Goal: Check status: Check status

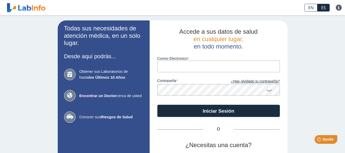
click at [199, 69] on input "Correo Electronico" at bounding box center [218, 65] width 122 height 11
type input "[EMAIL_ADDRESS][DOMAIN_NAME]"
click at [157, 105] on button "Iniciar Sesión" at bounding box center [218, 111] width 122 height 12
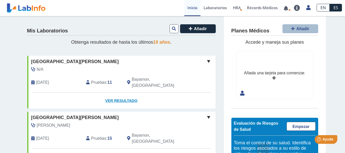
click at [125, 93] on link "Ver Resultado" at bounding box center [121, 101] width 188 height 16
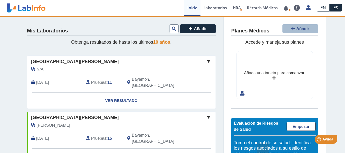
click at [64, 62] on span "[GEOGRAPHIC_DATA][PERSON_NAME]" at bounding box center [75, 61] width 88 height 7
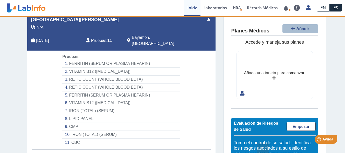
scroll to position [51, 0]
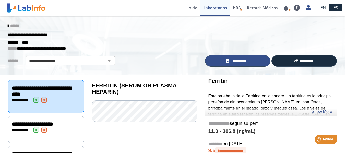
click at [239, 59] on span "*********" at bounding box center [239, 61] width 19 height 6
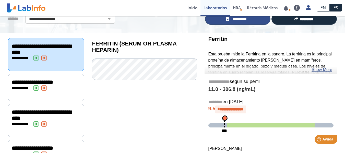
scroll to position [51, 0]
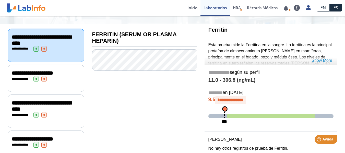
click at [328, 60] on link "Show More" at bounding box center [321, 60] width 21 height 6
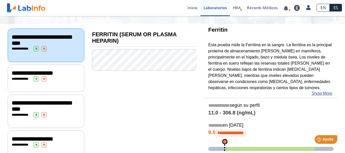
click at [296, 78] on p "Esta prueba mide la Ferritina en la sangre. La ferritina es la principal proteí…" at bounding box center [270, 66] width 125 height 49
click at [292, 84] on p "Esta prueba mide la Ferritina en la sangre. La ferritina es la principal proteí…" at bounding box center [270, 66] width 125 height 49
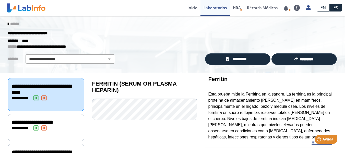
scroll to position [0, 0]
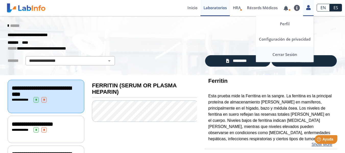
click at [278, 55] on link "Cerrar Sesión" at bounding box center [285, 54] width 58 height 15
